Goal: Navigation & Orientation: Find specific page/section

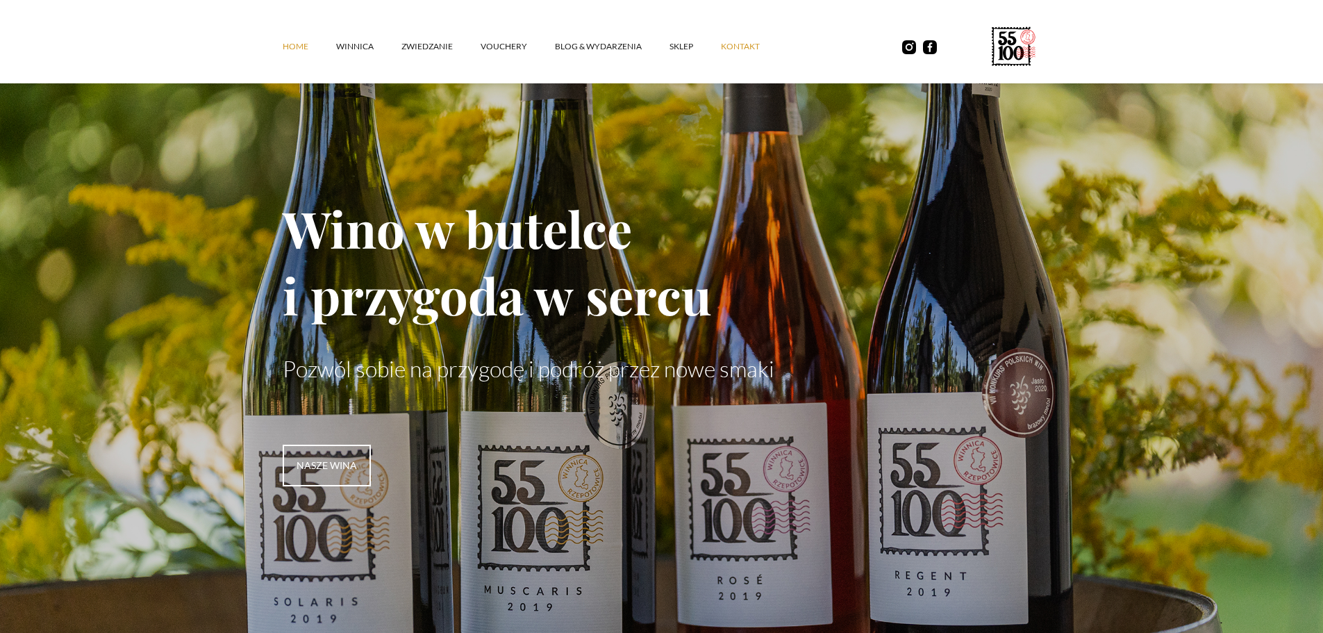
click at [735, 39] on link "kontakt" at bounding box center [754, 47] width 67 height 42
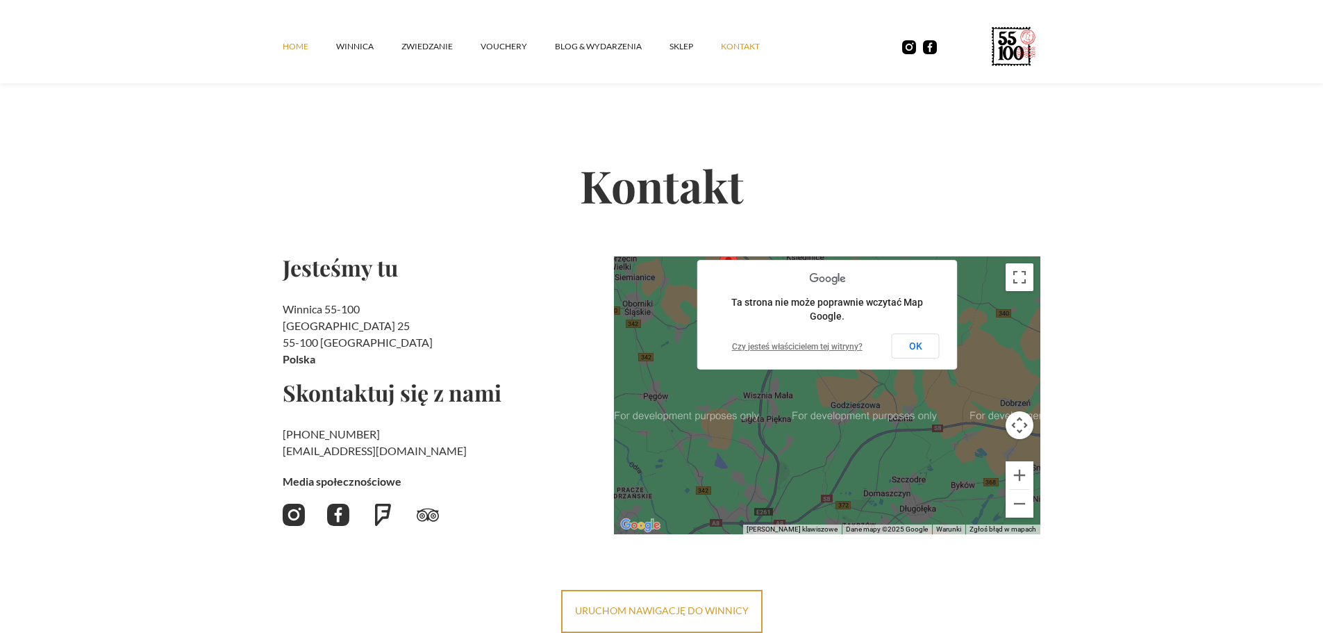
click at [291, 37] on link "Home" at bounding box center [309, 47] width 53 height 42
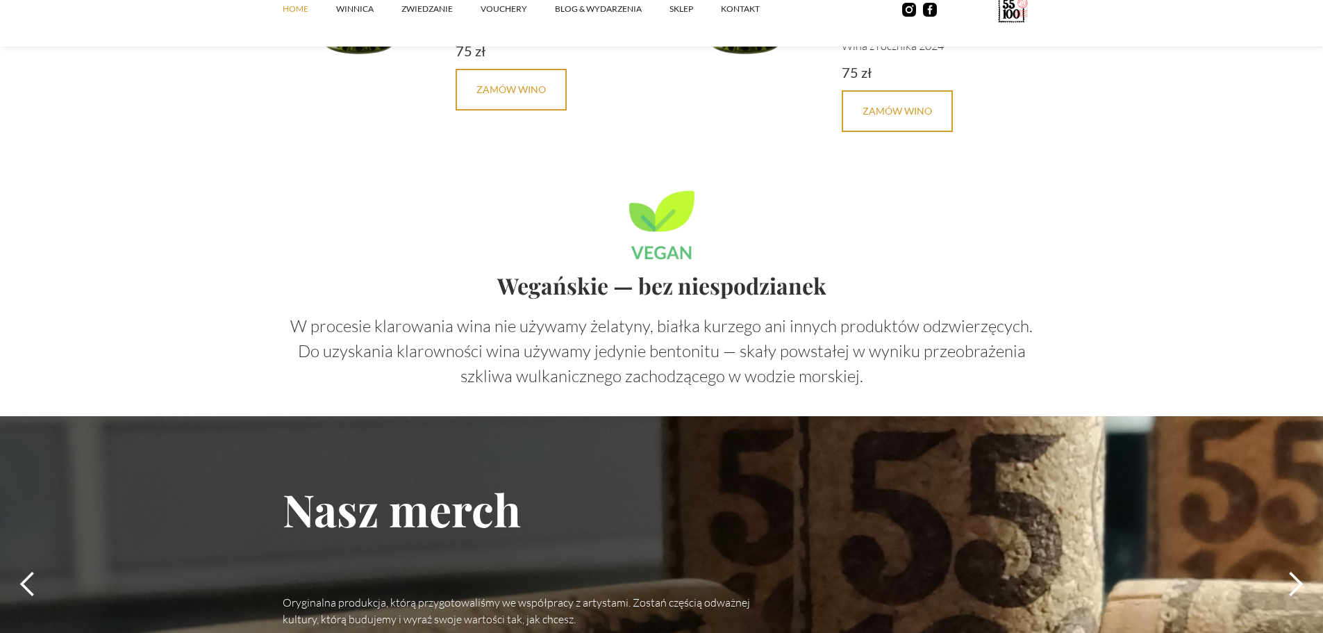
scroll to position [3890, 0]
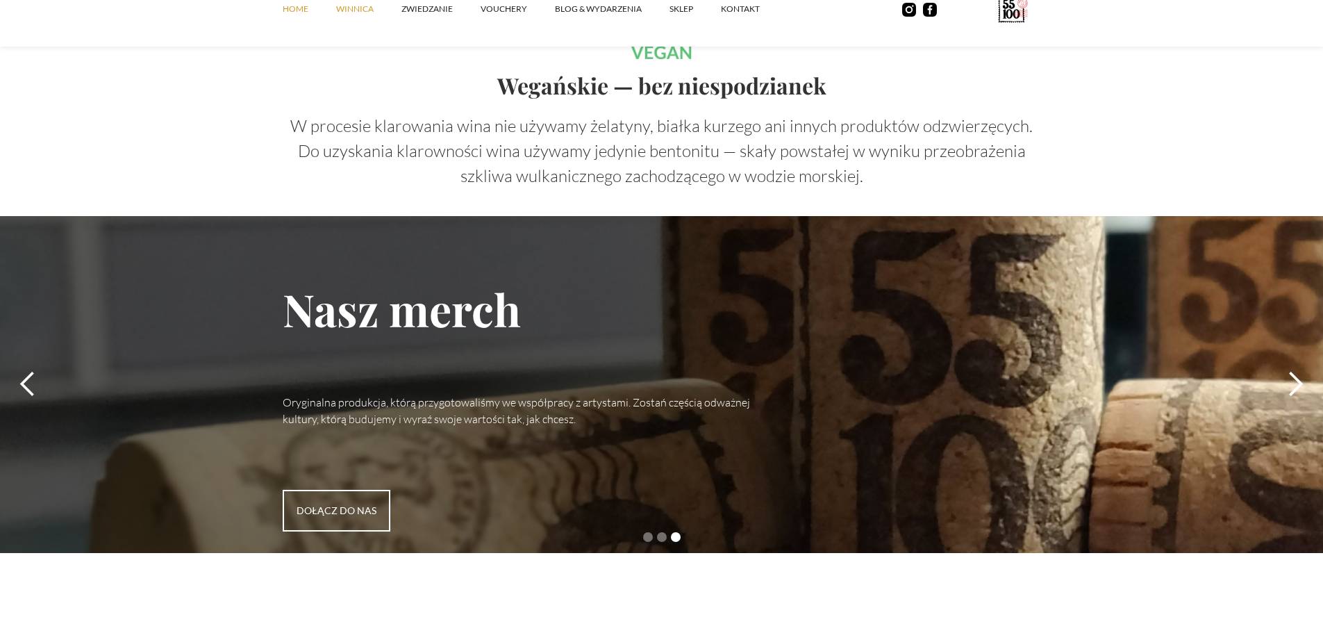
click at [365, 9] on link "winnica" at bounding box center [368, 9] width 65 height 42
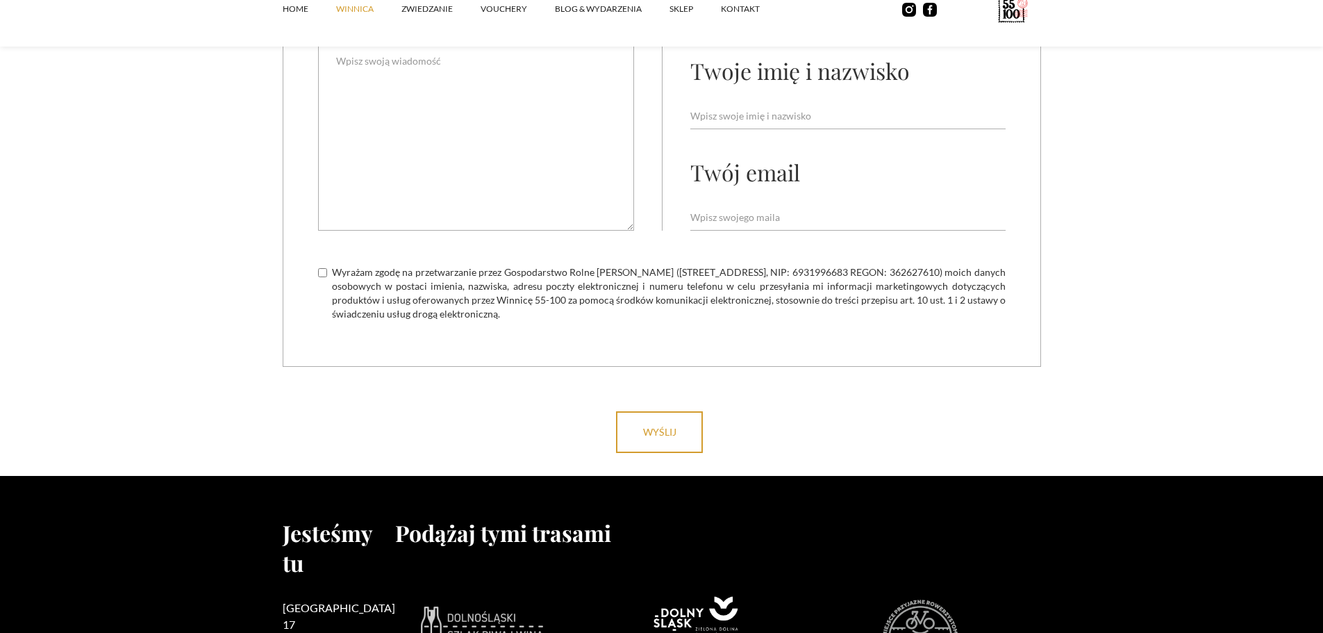
scroll to position [5904, 0]
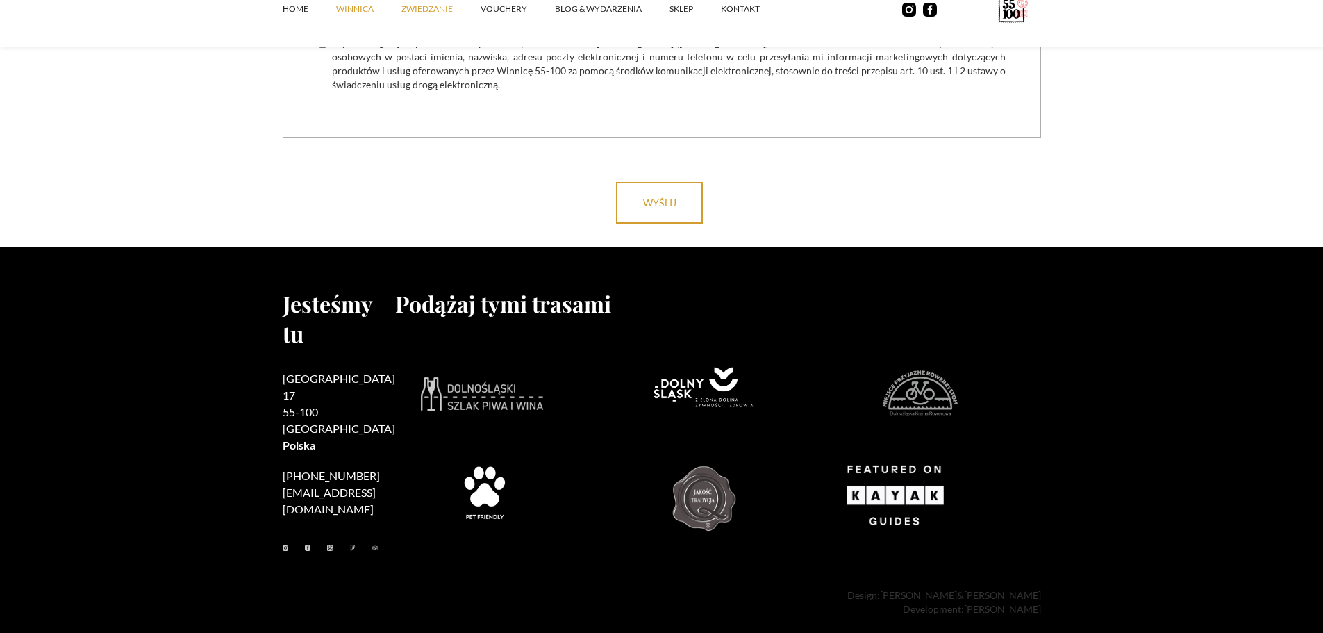
click at [409, 3] on link "ZWIEDZANIE" at bounding box center [441, 9] width 79 height 42
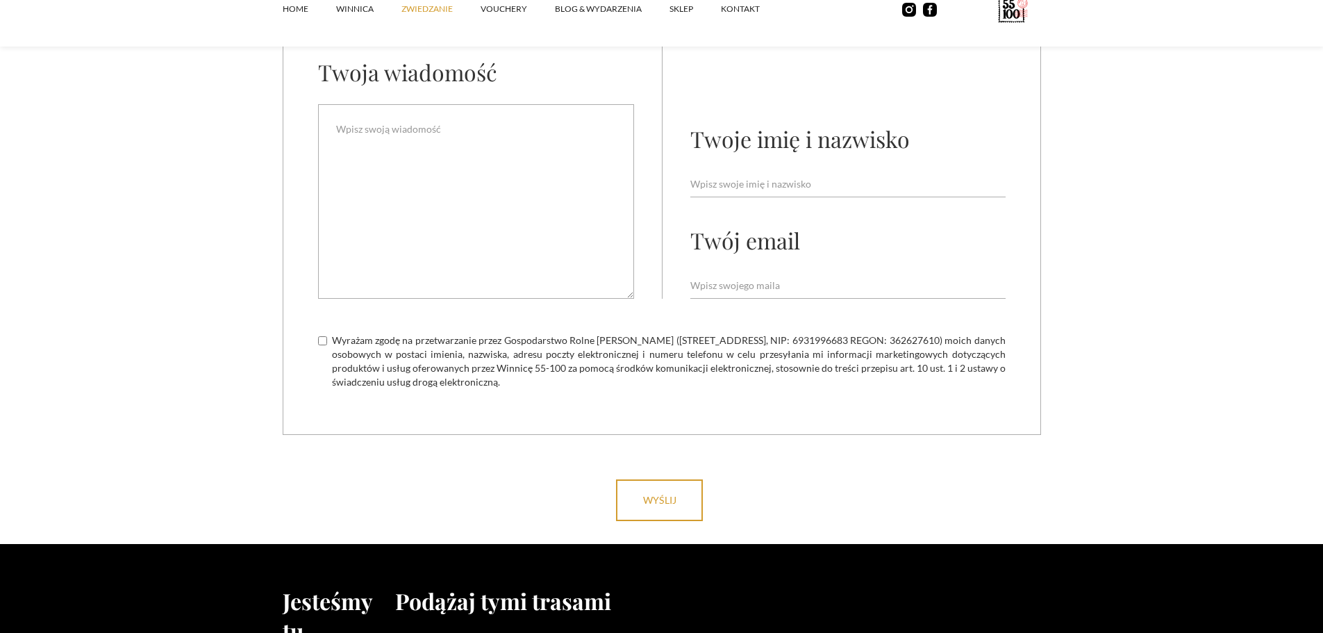
scroll to position [4073, 0]
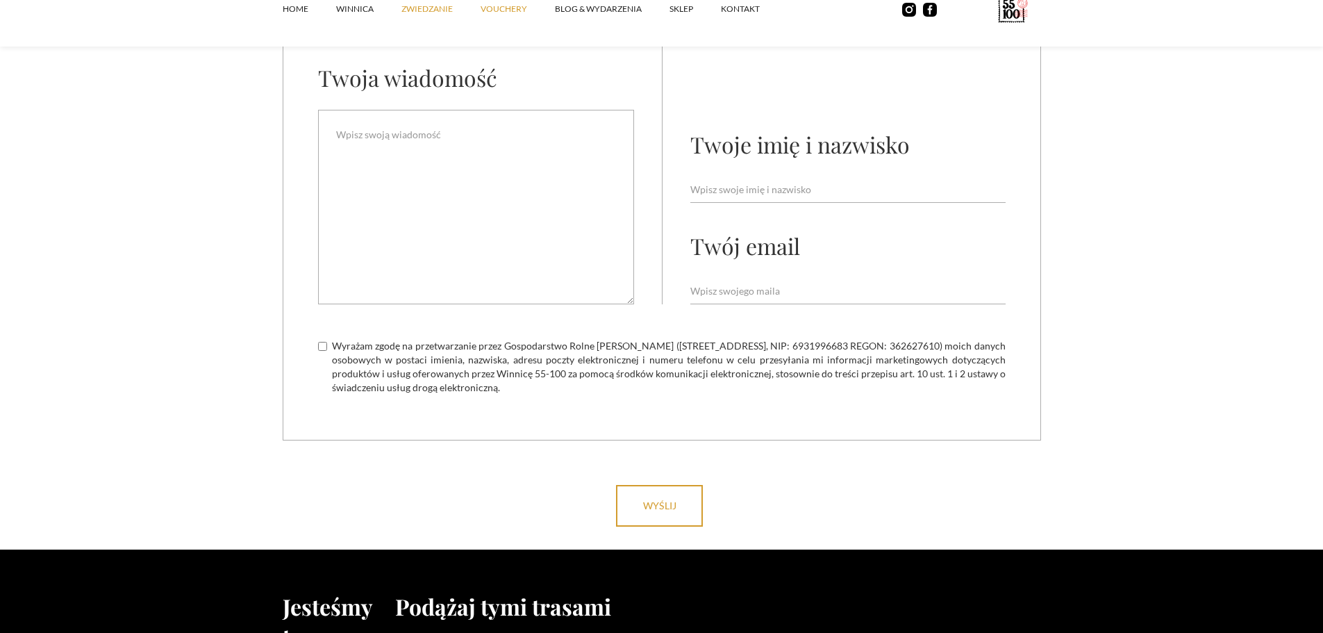
click at [509, 2] on link "vouchery" at bounding box center [518, 9] width 74 height 42
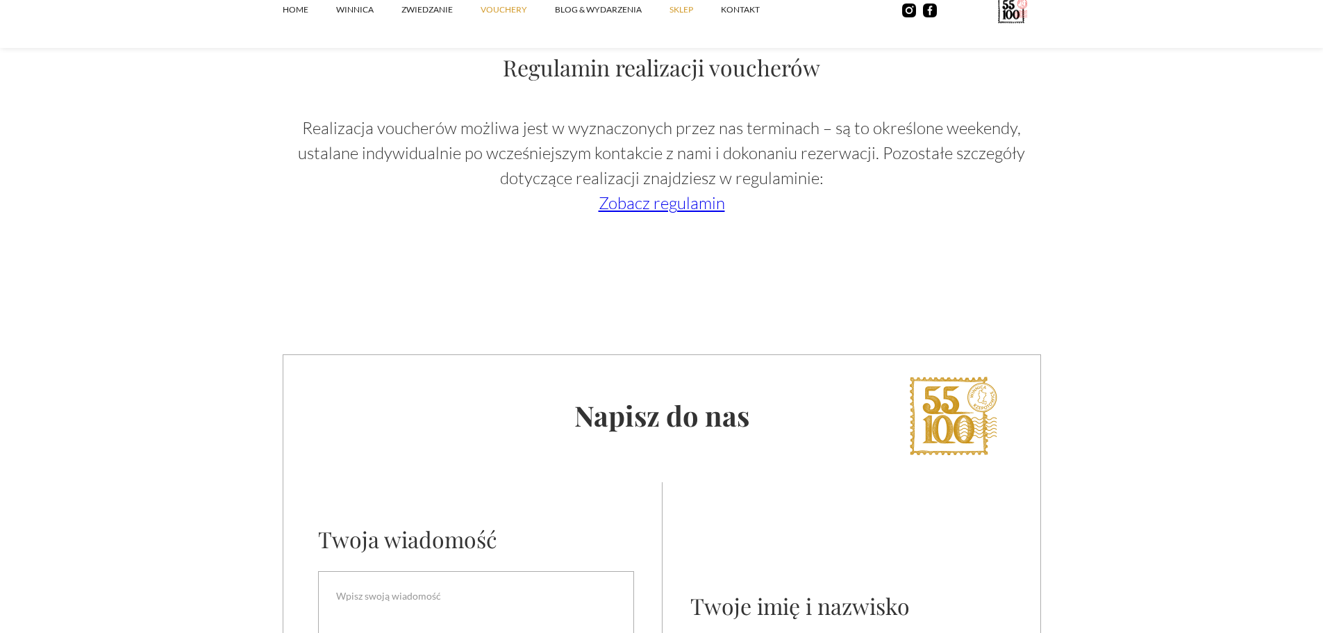
scroll to position [2084, 0]
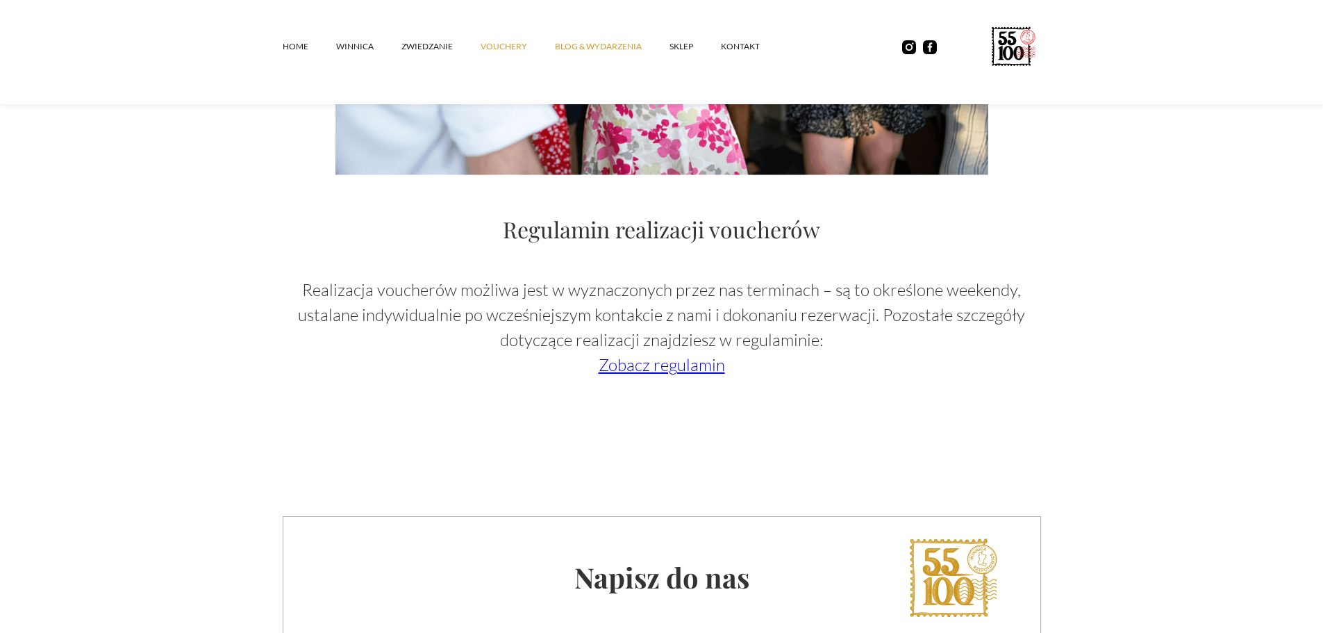
click at [617, 46] on link "Blog & Wydarzenia" at bounding box center [612, 47] width 115 height 42
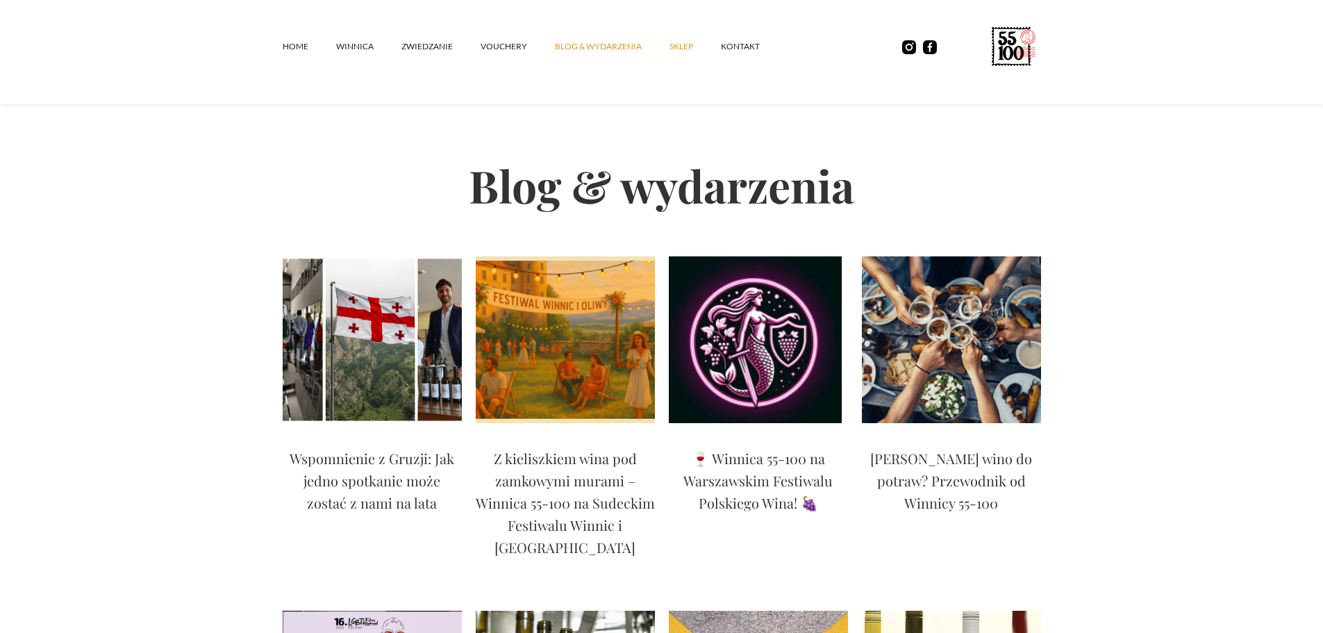
click at [675, 42] on link "SKLEP" at bounding box center [695, 47] width 51 height 42
